Goal: Information Seeking & Learning: Learn about a topic

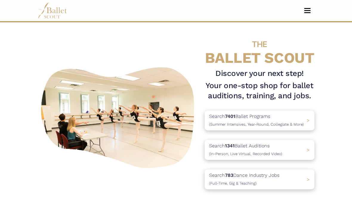
click at [308, 11] on button "Toggle navigation" at bounding box center [307, 11] width 14 height 6
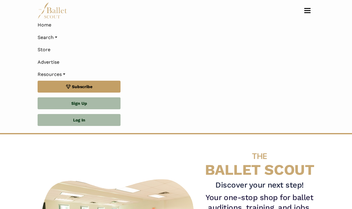
click at [94, 119] on link "Log In" at bounding box center [79, 120] width 83 height 12
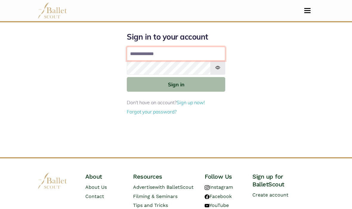
type input "**********"
click at [176, 84] on button "Sign in" at bounding box center [176, 84] width 98 height 15
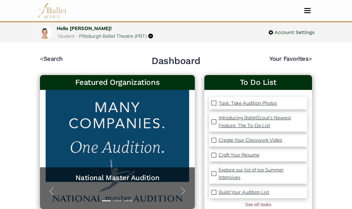
click at [306, 13] on span "Toggle navigation" at bounding box center [307, 12] width 6 height 1
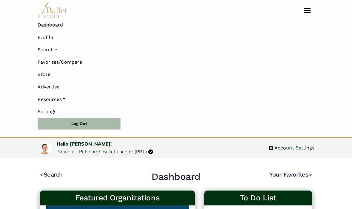
click at [59, 47] on link "Search" at bounding box center [176, 50] width 277 height 13
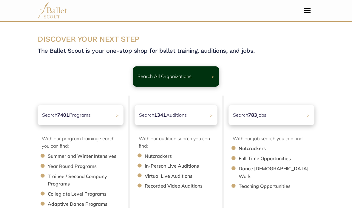
click at [286, 116] on div "Search 783 Jobs >" at bounding box center [271, 115] width 86 height 20
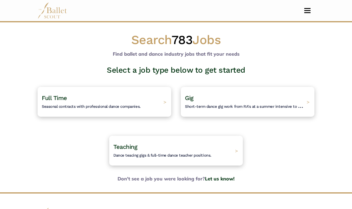
click at [120, 103] on h4 "Full Time Seasonal contracts with professional dance companies." at bounding box center [91, 102] width 99 height 16
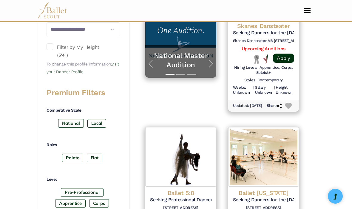
scroll to position [185, 0]
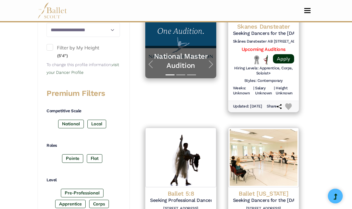
click at [73, 121] on label "National" at bounding box center [71, 124] width 26 height 8
click at [75, 155] on label "Pointe" at bounding box center [72, 159] width 21 height 8
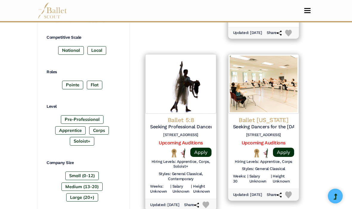
scroll to position [259, 0]
click at [103, 129] on label "Corps" at bounding box center [99, 130] width 20 height 8
click at [93, 185] on label "Medium (13-20)" at bounding box center [81, 187] width 41 height 8
click at [89, 195] on label "Large (20+)" at bounding box center [82, 198] width 32 height 8
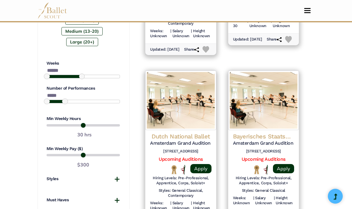
scroll to position [415, 0]
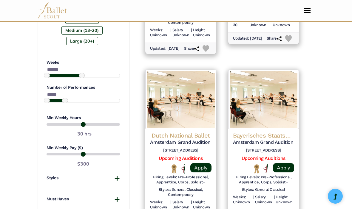
type input "**"
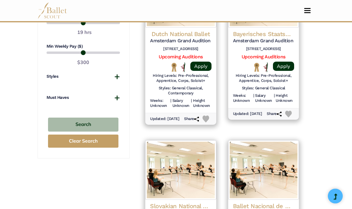
scroll to position [517, 0]
click at [104, 118] on button "Search" at bounding box center [83, 125] width 70 height 14
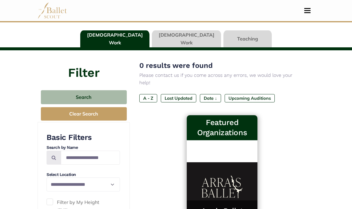
scroll to position [30, 0]
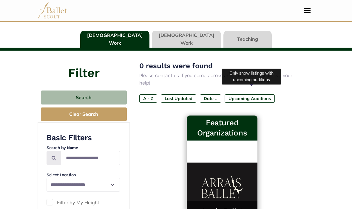
click at [260, 95] on label "Upcoming Auditions" at bounding box center [250, 99] width 50 height 8
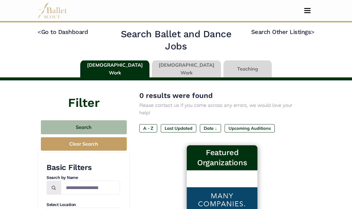
click at [300, 32] on link "Search Other Listings >" at bounding box center [282, 31] width 63 height 7
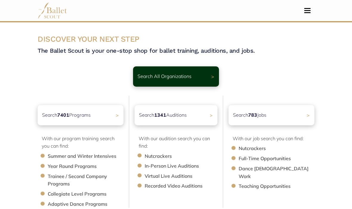
click at [190, 168] on li "In-Person Live Auditions" at bounding box center [184, 167] width 79 height 8
click at [198, 121] on div "Search 1341 Auditions >" at bounding box center [175, 115] width 83 height 20
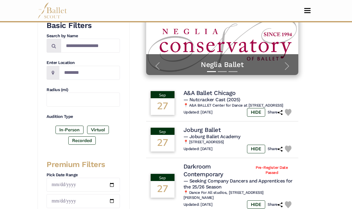
scroll to position [155, 0]
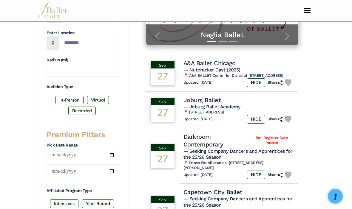
click at [71, 98] on label "In-Person" at bounding box center [69, 100] width 28 height 8
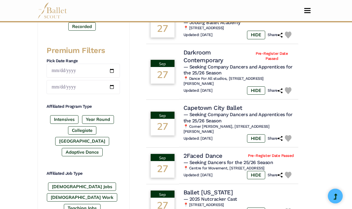
scroll to position [239, 0]
click at [72, 183] on label "[DEMOGRAPHIC_DATA] Jobs" at bounding box center [82, 187] width 68 height 8
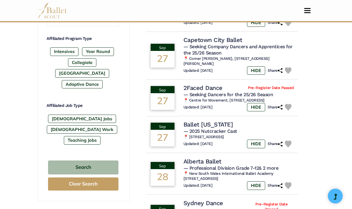
scroll to position [307, 0]
click at [96, 161] on button "Search" at bounding box center [83, 168] width 70 height 14
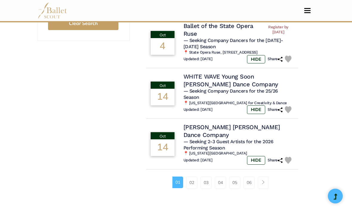
scroll to position [468, 0]
click at [191, 177] on link "02" at bounding box center [191, 183] width 11 height 12
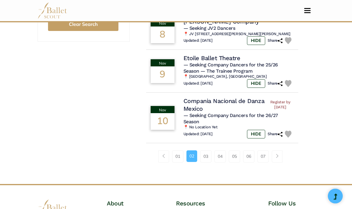
scroll to position [467, 0]
click at [209, 151] on link "03" at bounding box center [205, 157] width 11 height 12
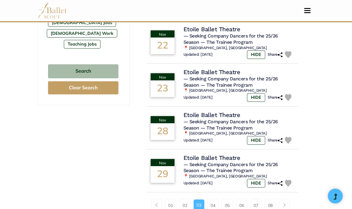
scroll to position [403, 0]
click at [211, 200] on link "04" at bounding box center [212, 206] width 11 height 12
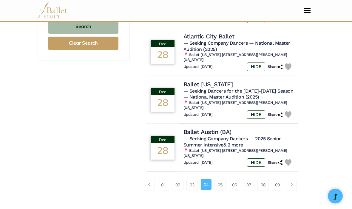
scroll to position [448, 0]
click at [222, 179] on link "05" at bounding box center [219, 185] width 11 height 12
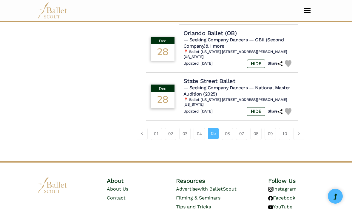
scroll to position [520, 0]
click at [230, 128] on link "06" at bounding box center [227, 134] width 11 height 12
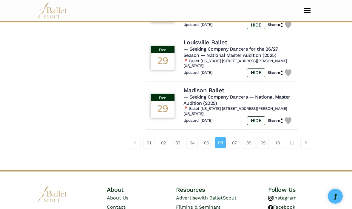
scroll to position [527, 0]
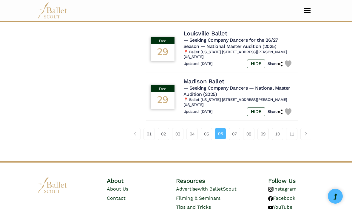
click at [236, 128] on link "07" at bounding box center [234, 134] width 11 height 12
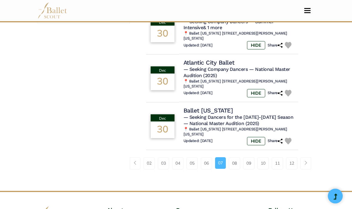
scroll to position [485, 0]
click at [234, 157] on link "08" at bounding box center [234, 163] width 11 height 12
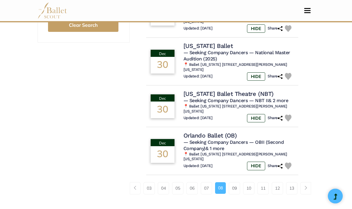
scroll to position [466, 0]
click at [235, 182] on link "09" at bounding box center [234, 188] width 11 height 12
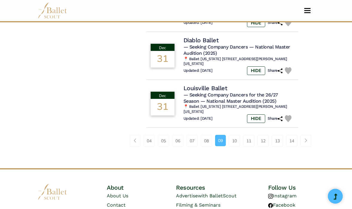
scroll to position [527, 0]
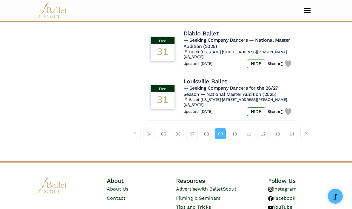
click at [235, 128] on link "10" at bounding box center [234, 134] width 11 height 12
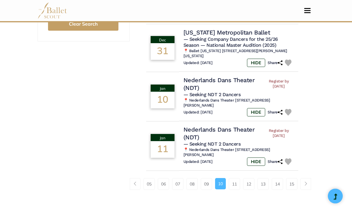
scroll to position [467, 0]
click at [235, 178] on link "11" at bounding box center [234, 184] width 11 height 12
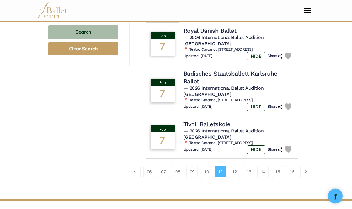
scroll to position [443, 0]
click at [236, 166] on link "12" at bounding box center [234, 172] width 11 height 12
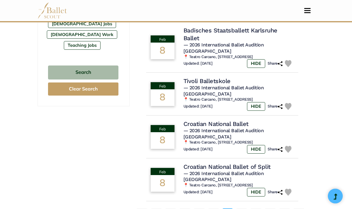
scroll to position [402, 0]
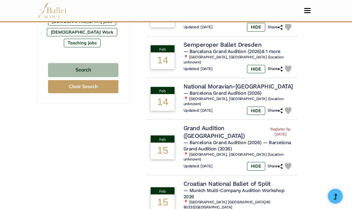
scroll to position [410, 0]
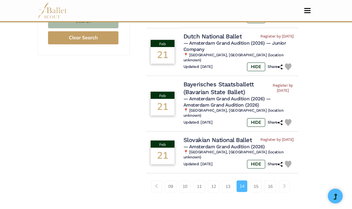
scroll to position [453, 0]
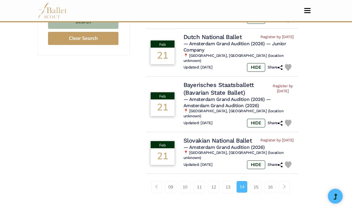
click at [257, 181] on link "15" at bounding box center [255, 187] width 11 height 12
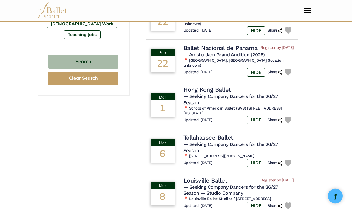
scroll to position [413, 0]
click at [218, 134] on h4 "Tallahassee Ballet" at bounding box center [208, 138] width 50 height 8
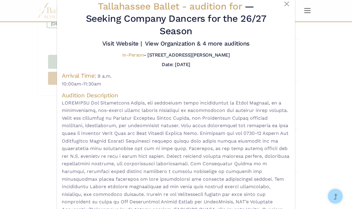
scroll to position [15, 0]
click at [284, 7] on button "Close" at bounding box center [286, 4] width 7 height 7
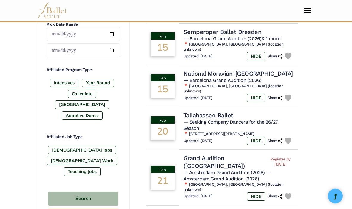
scroll to position [276, 0]
click at [226, 112] on h4 "Tallahassee Ballet" at bounding box center [208, 116] width 50 height 8
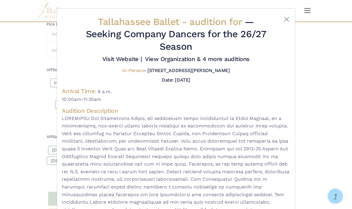
click at [286, 20] on button "Close" at bounding box center [286, 19] width 7 height 7
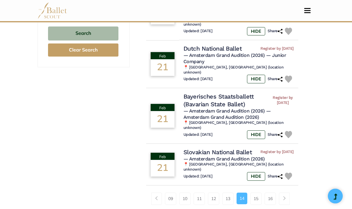
scroll to position [441, 0]
click at [256, 193] on link "15" at bounding box center [255, 199] width 11 height 12
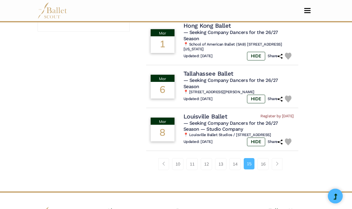
scroll to position [477, 0]
click at [212, 113] on h4 "Louisville Ballet" at bounding box center [205, 117] width 44 height 8
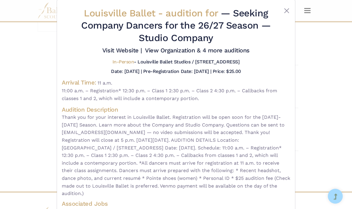
scroll to position [12, 0]
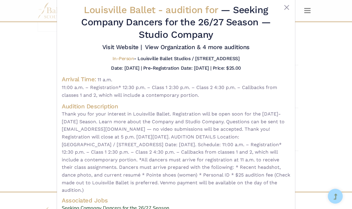
click at [287, 8] on button "Close" at bounding box center [286, 7] width 7 height 7
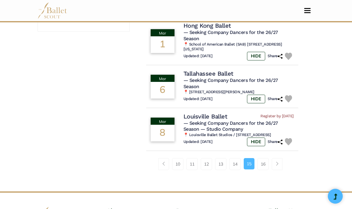
click at [265, 158] on link "16" at bounding box center [262, 164] width 11 height 12
